Goal: Task Accomplishment & Management: Manage account settings

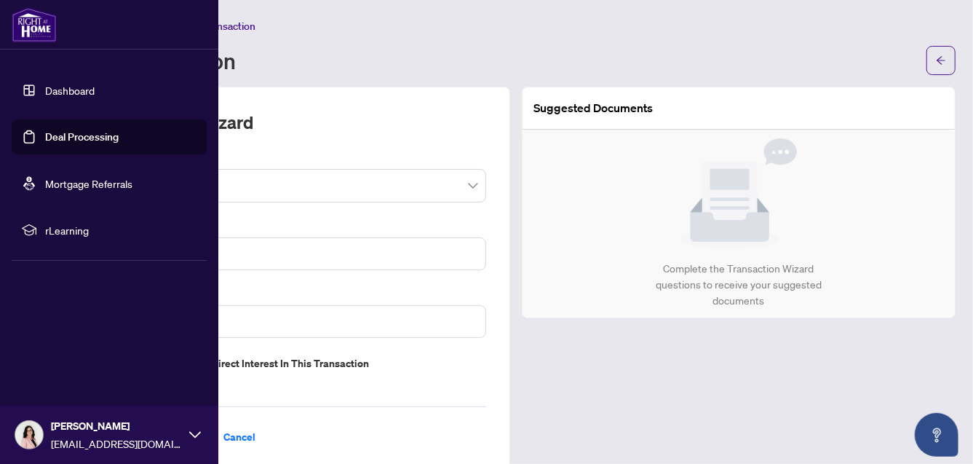
click at [45, 88] on link "Dashboard" at bounding box center [69, 90] width 49 height 13
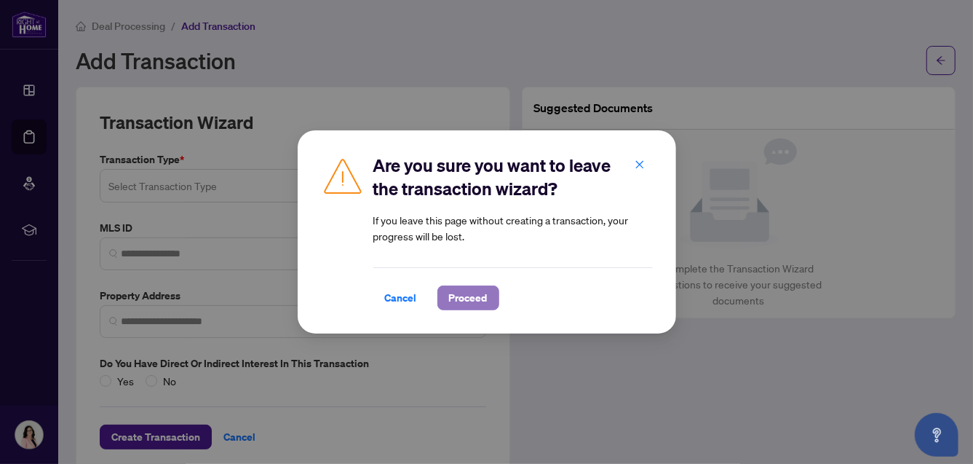
click at [470, 297] on span "Proceed" at bounding box center [468, 297] width 39 height 23
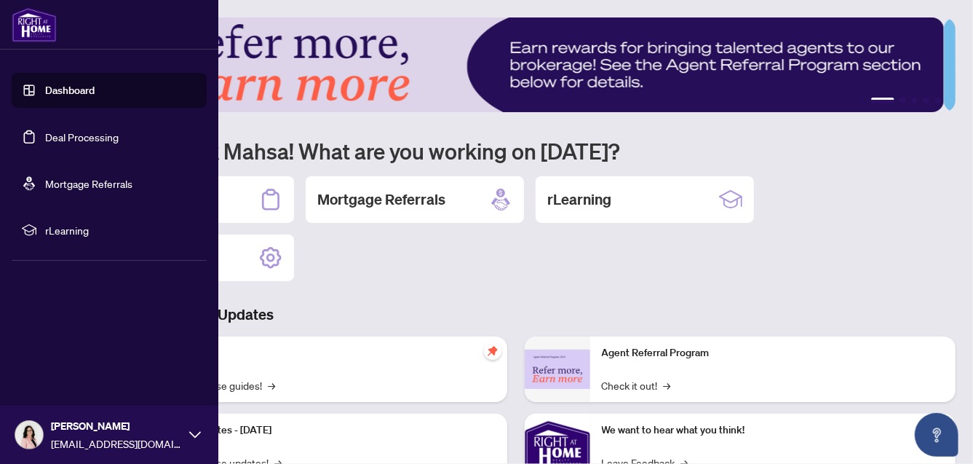
click at [82, 138] on link "Deal Processing" at bounding box center [81, 136] width 73 height 13
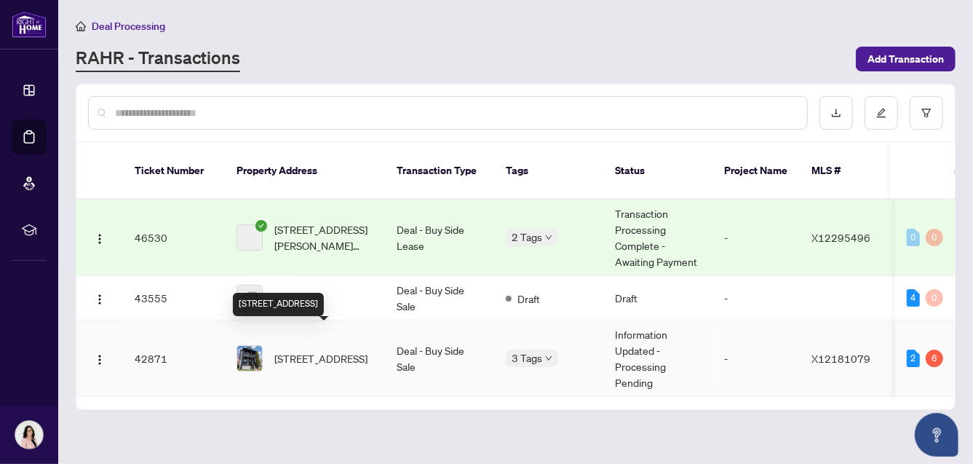
click at [297, 350] on span "[STREET_ADDRESS]" at bounding box center [320, 358] width 93 height 16
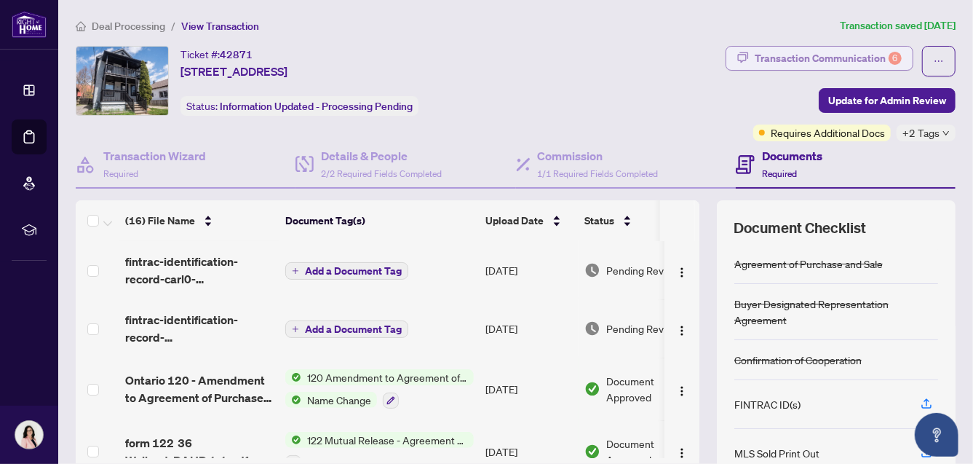
click at [837, 52] on div "Transaction Communication 6" at bounding box center [828, 58] width 147 height 23
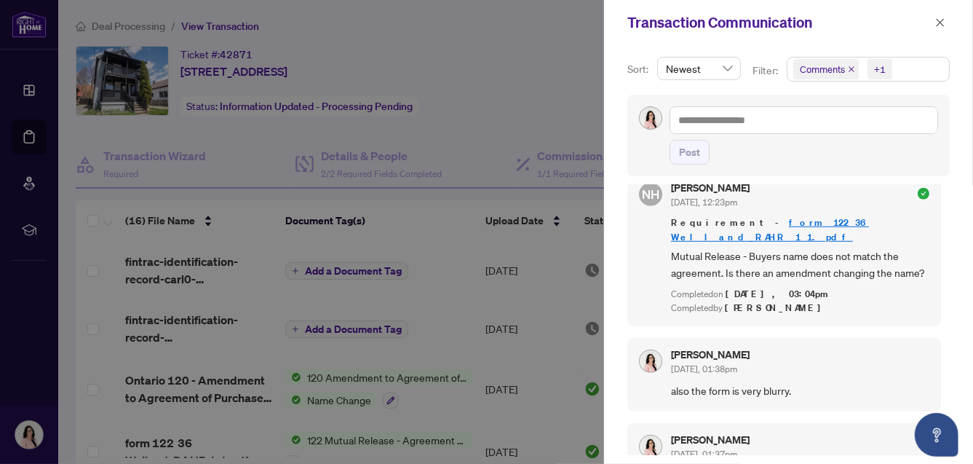
scroll to position [653, 0]
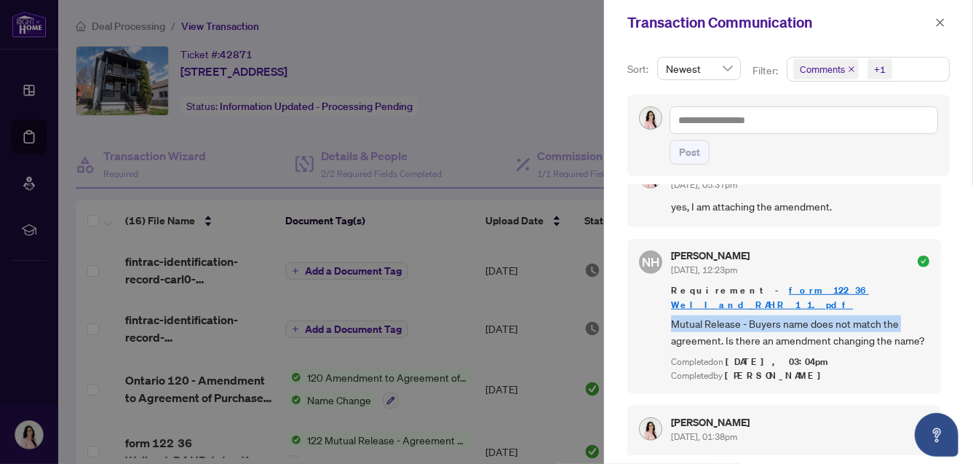
drag, startPoint x: 945, startPoint y: 263, endPoint x: 945, endPoint y: 282, distance: 18.9
click at [945, 282] on div "[PERSON_NAME] [DATE], 02:04pm Requirement COMPLIANCE - Beneficial Ownership Rec…" at bounding box center [788, 320] width 322 height 270
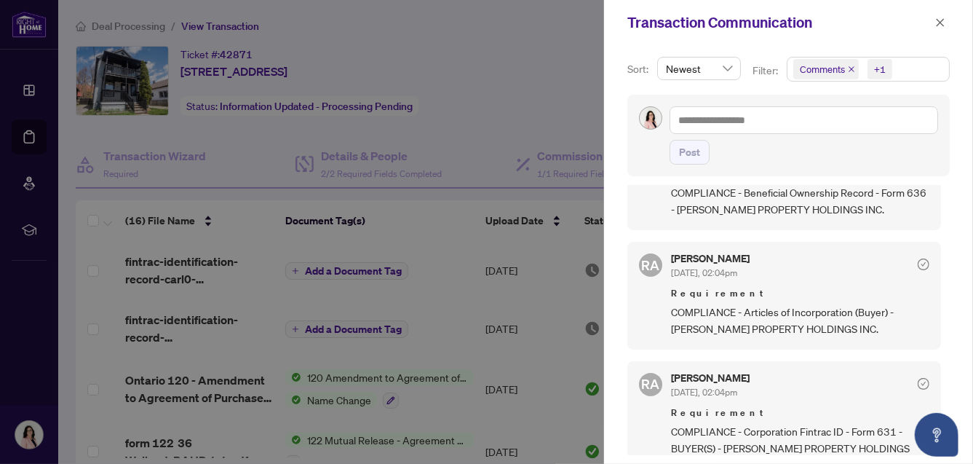
scroll to position [0, 0]
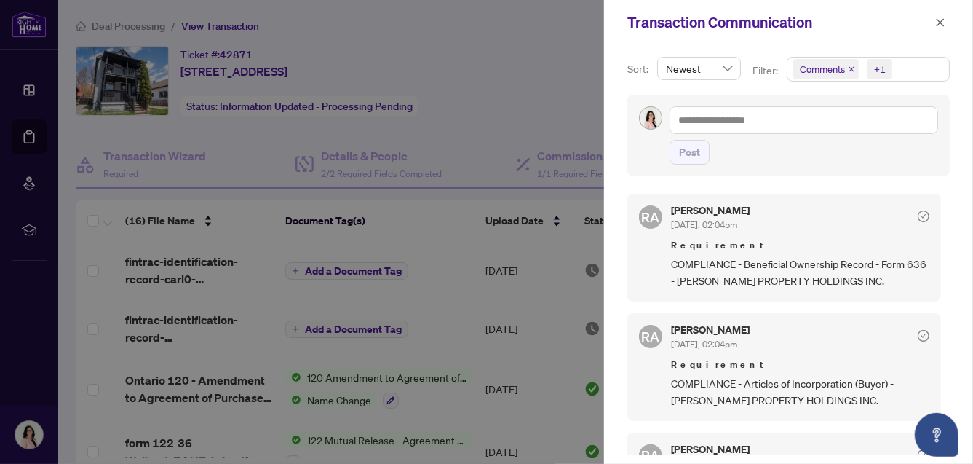
click at [563, 31] on div at bounding box center [486, 232] width 973 height 464
click at [942, 21] on icon "close" at bounding box center [941, 22] width 8 height 8
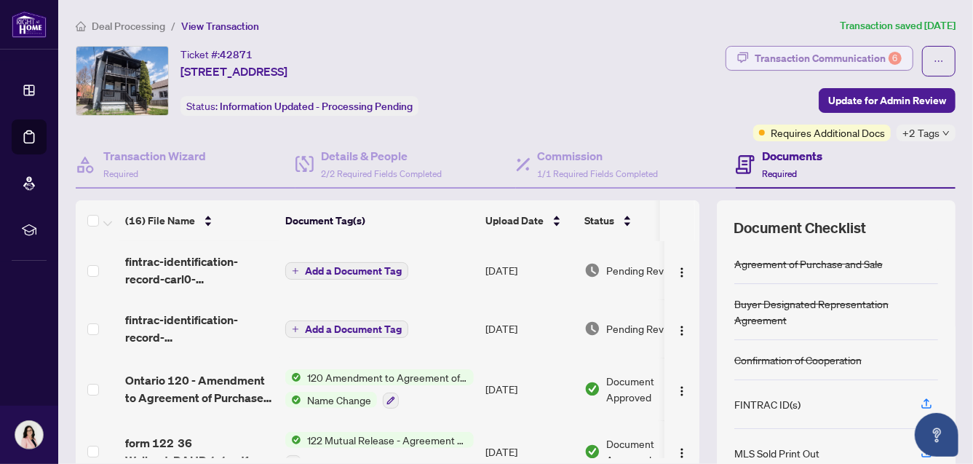
click at [778, 57] on div "Transaction Communication 6" at bounding box center [828, 58] width 147 height 23
